Goal: Communication & Community: Answer question/provide support

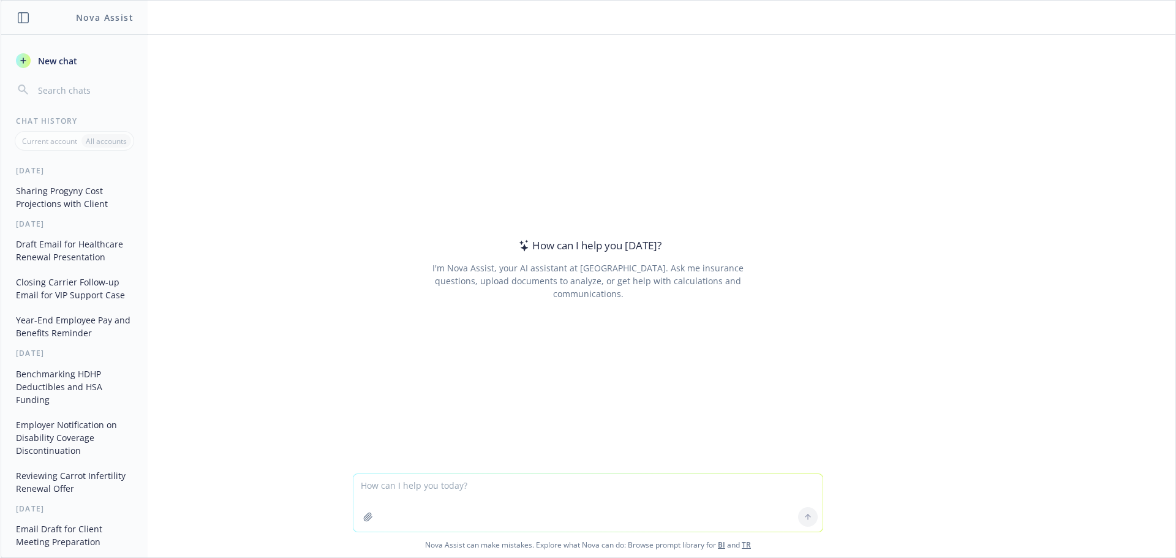
click at [406, 500] on textarea at bounding box center [587, 503] width 469 height 58
type textarea "c"
type textarea "C"
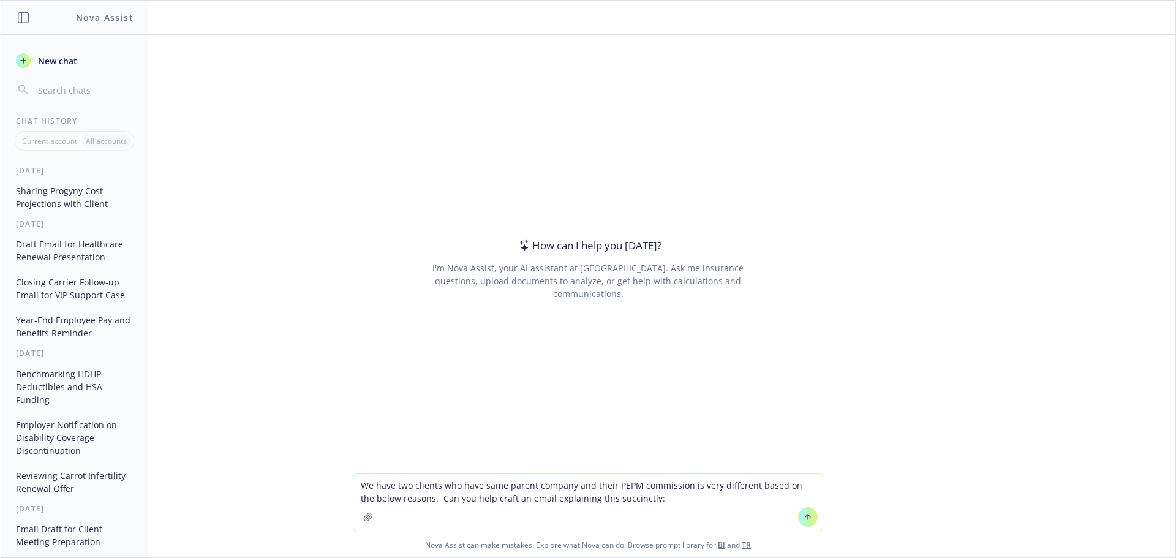
type textarea "We have two clients who have same parent company and their PEPM commission is v…"
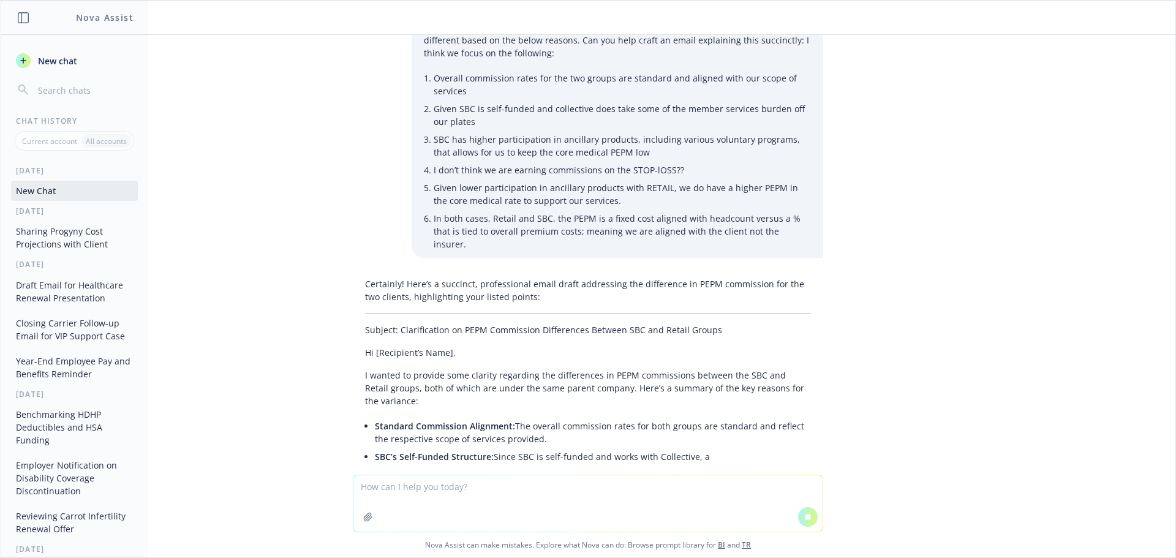
scroll to position [41, 0]
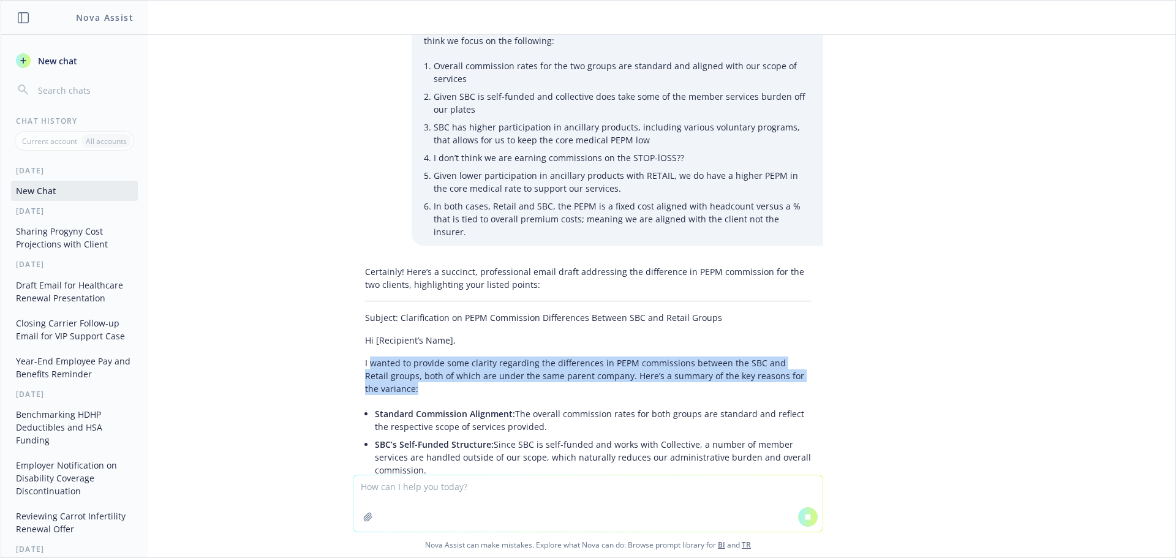
click at [495, 397] on div "Certainly! Here’s a succinct, professional email draft addressing the differenc…" at bounding box center [588, 396] width 470 height 272
click at [559, 381] on p "I wanted to provide some clarity regarding the differences in PEPM commissions …" at bounding box center [588, 375] width 446 height 39
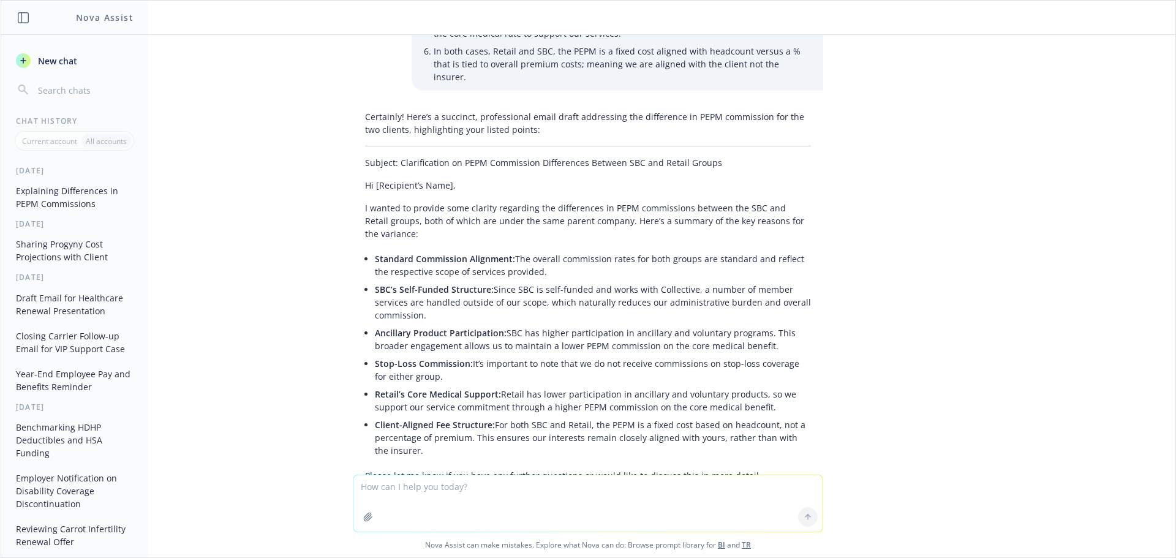
scroll to position [193, 0]
drag, startPoint x: 600, startPoint y: 211, endPoint x: 465, endPoint y: 439, distance: 264.7
click at [465, 439] on div "Certainly! Here’s a succinct, professional email draft addressing the differenc…" at bounding box center [588, 333] width 470 height 450
copy div "lor’i d sitamet co adi eli seddoei tem inc utlabore: Etdolore Magnaaliqu Enimad…"
click at [523, 486] on textarea at bounding box center [587, 503] width 469 height 56
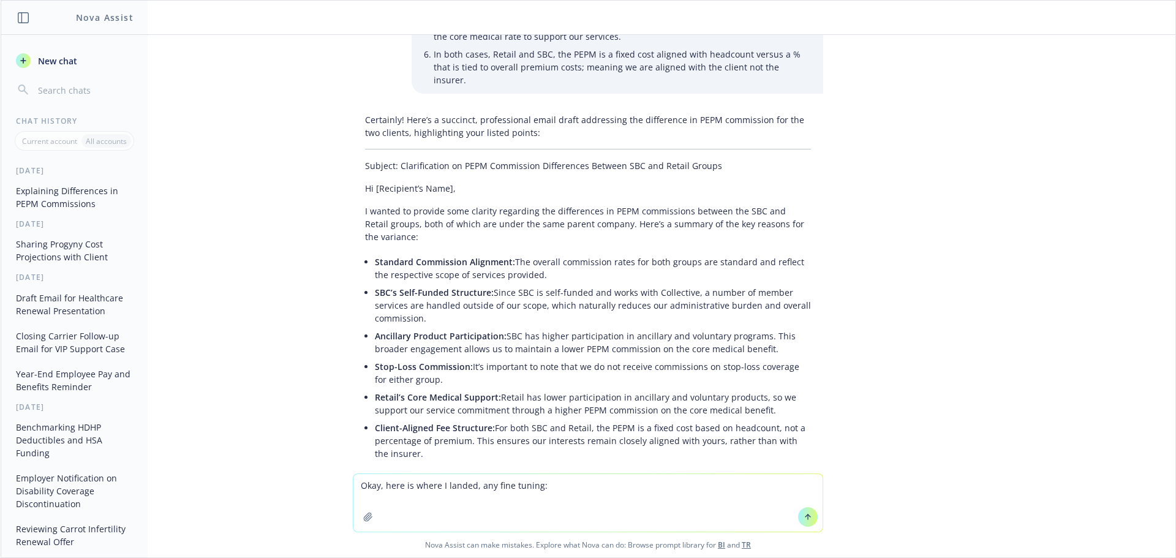
paste textarea "Loremi dol sita consecte, Adipisc. Elits doe t inc utlabor etd mag aliquaenim, …"
type textarea "Lore, ipsu do sitam C adipis, eli sedd eiusmo: Tempor inc utla etdolore, Magnaa…"
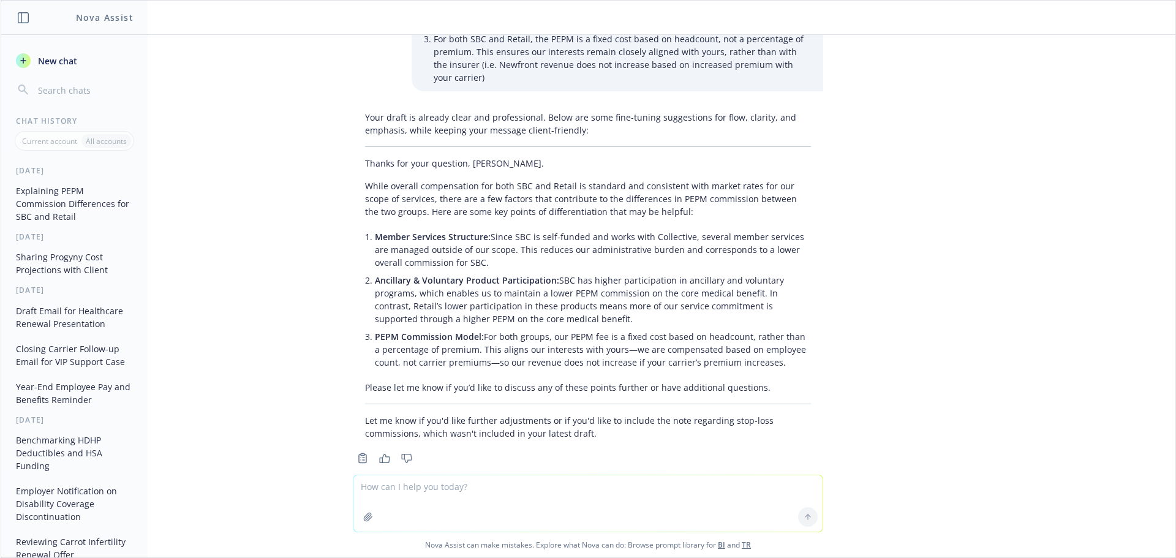
scroll to position [946, 0]
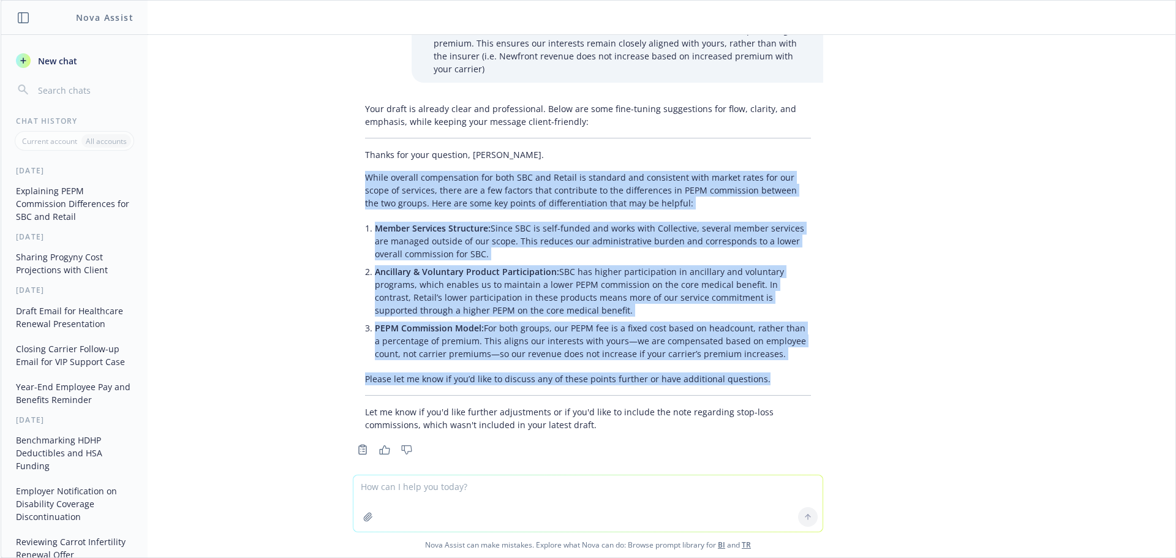
drag, startPoint x: 411, startPoint y: 167, endPoint x: 760, endPoint y: 363, distance: 400.6
click at [760, 363] on div "Your draft is already clear and professional. Below are some fine-tuning sugges…" at bounding box center [588, 266] width 470 height 339
copy div "While overall compensation for both SBC and Retail is standard and consistent w…"
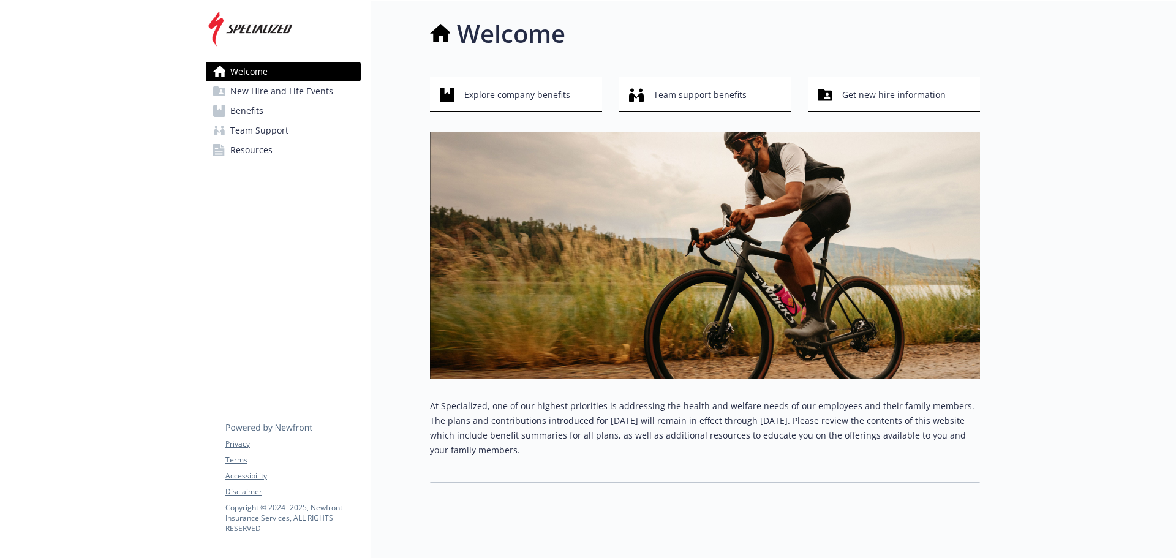
click at [260, 127] on span "Team Support" at bounding box center [259, 131] width 58 height 20
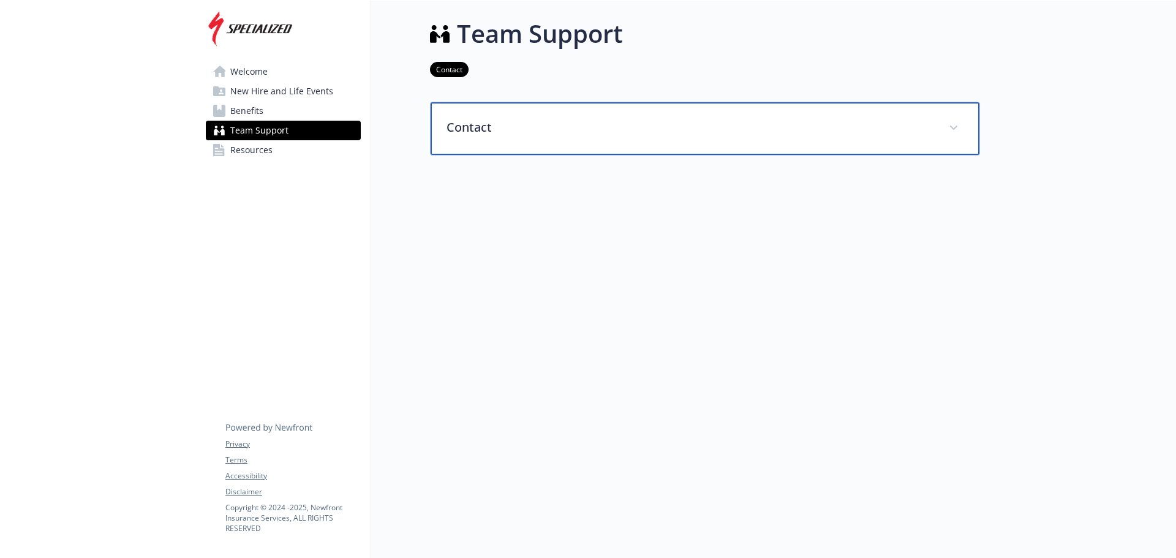
click at [486, 133] on p "Contact" at bounding box center [689, 127] width 487 height 18
